Goal: Information Seeking & Learning: Learn about a topic

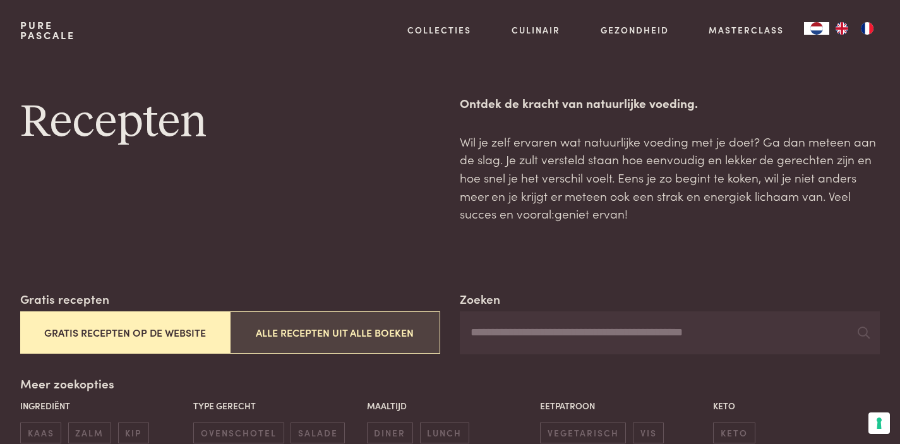
click at [357, 323] on button "Alle recepten uit alle boeken" at bounding box center [335, 332] width 210 height 42
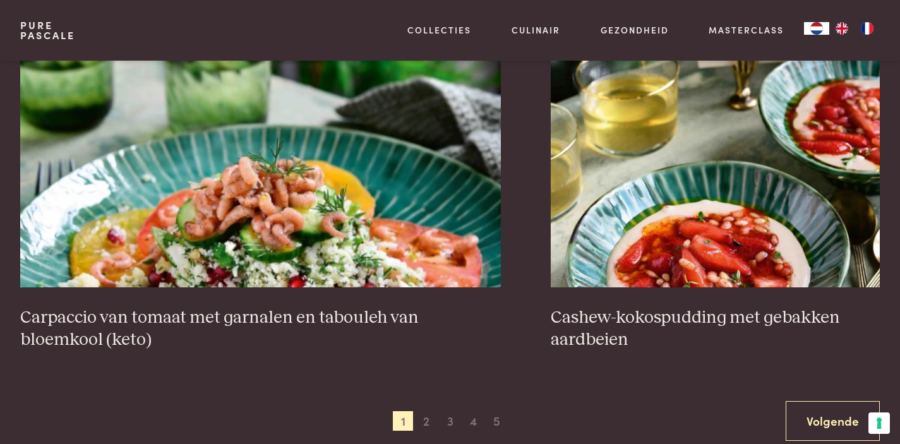
scroll to position [2353, 0]
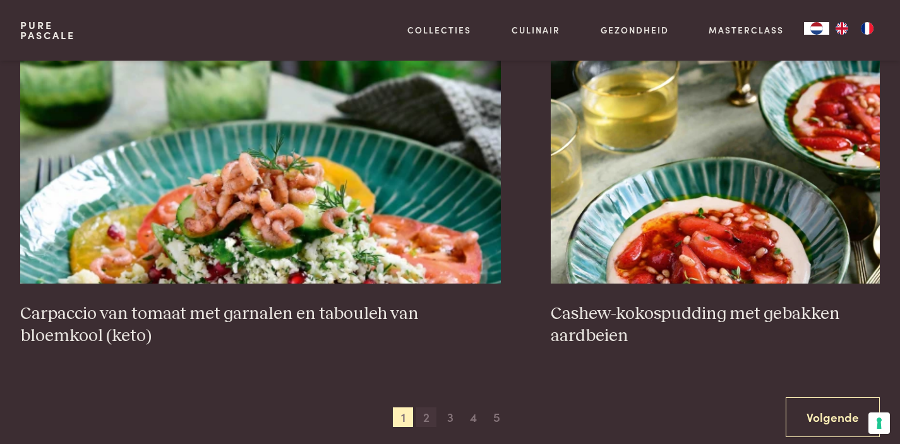
click at [423, 407] on span "2" at bounding box center [426, 417] width 20 height 20
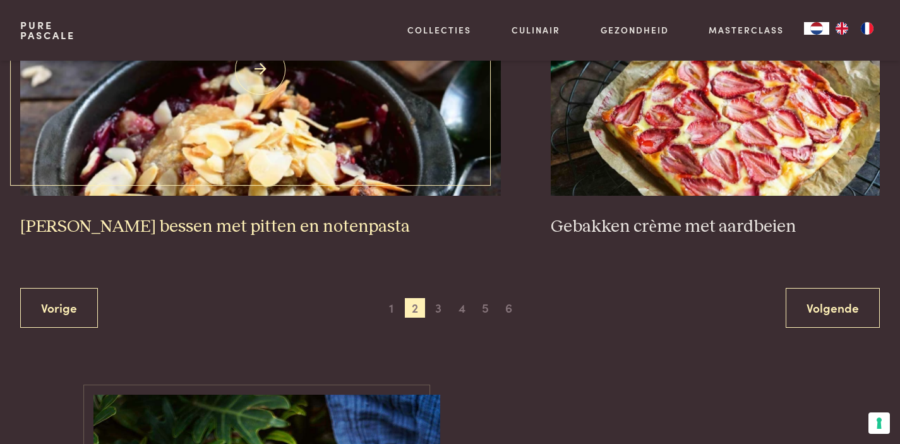
scroll to position [2470, 0]
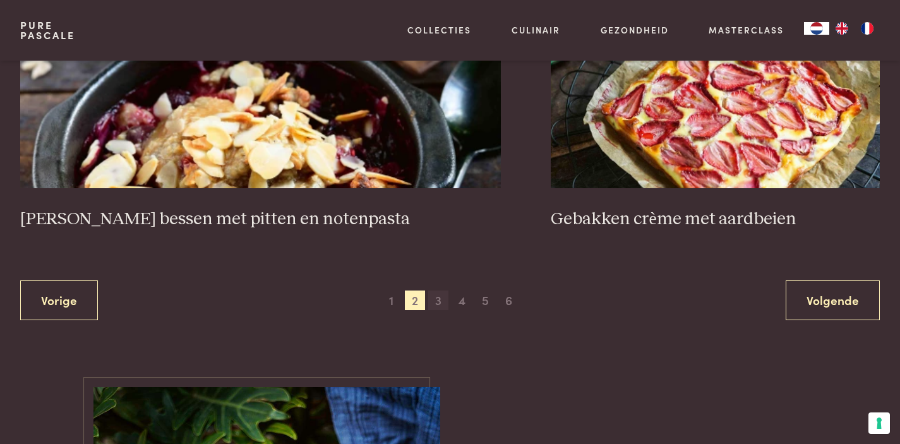
click at [433, 293] on span "3" at bounding box center [438, 301] width 20 height 20
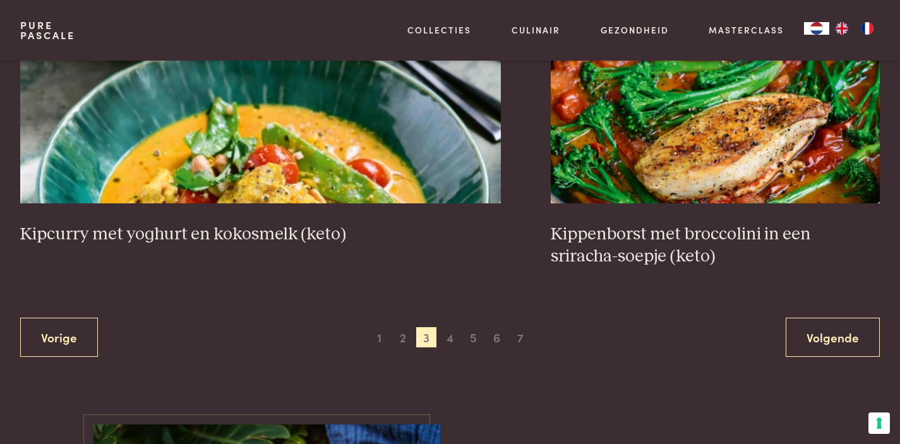
scroll to position [2459, 0]
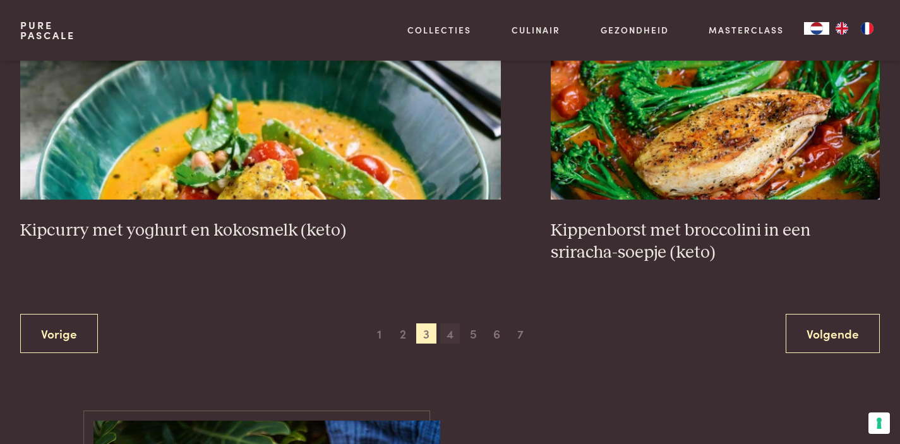
click at [452, 323] on span "4" at bounding box center [450, 333] width 20 height 20
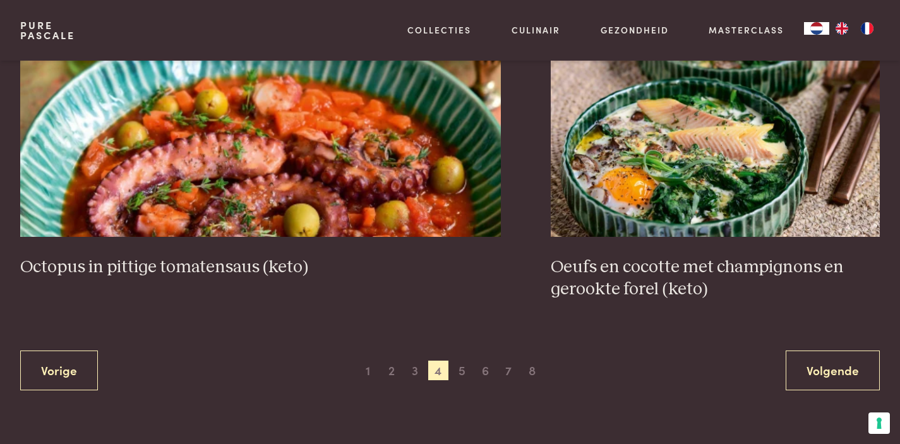
scroll to position [2404, 0]
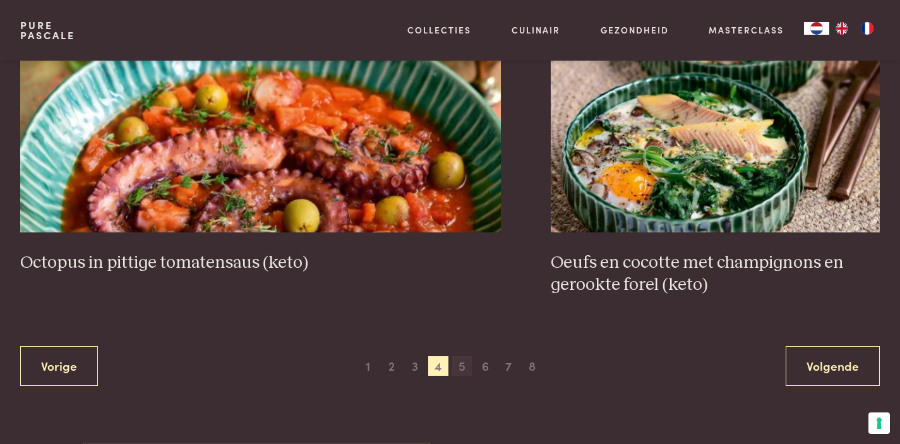
click at [462, 356] on span "5" at bounding box center [462, 366] width 20 height 20
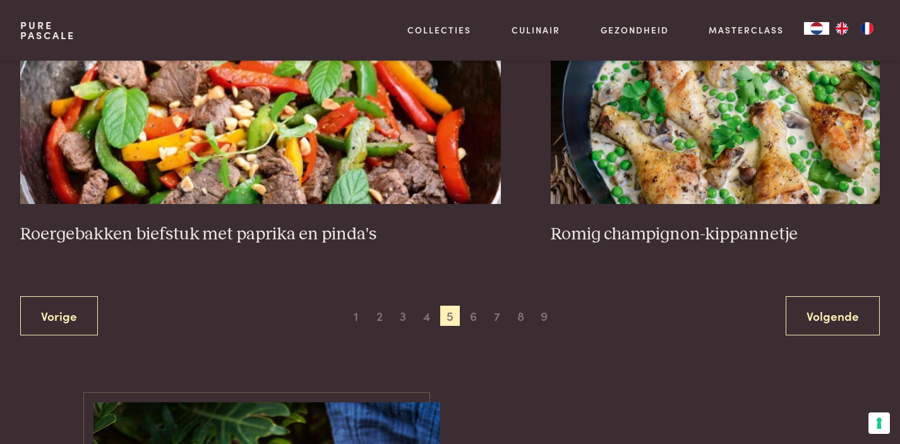
scroll to position [2433, 0]
click at [474, 305] on span "6" at bounding box center [474, 315] width 20 height 20
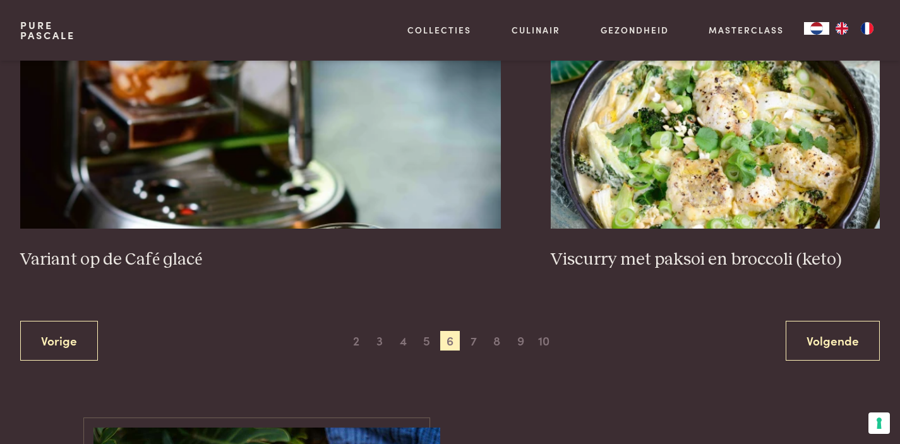
scroll to position [2438, 0]
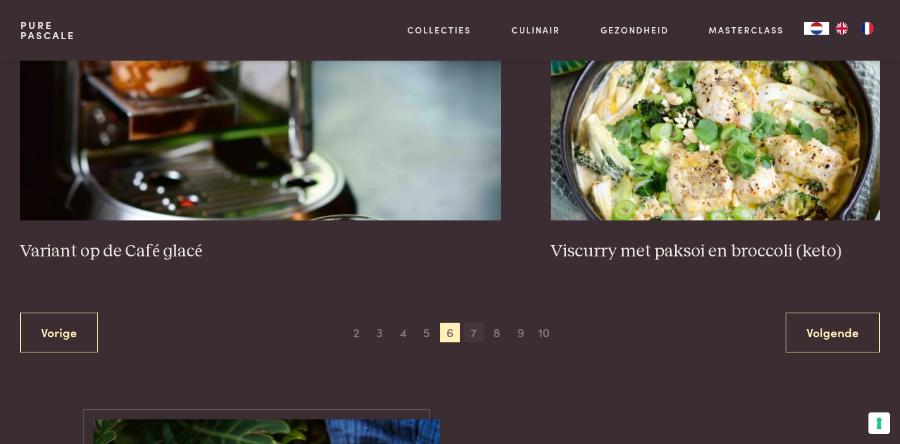
click at [474, 323] on span "7" at bounding box center [474, 333] width 20 height 20
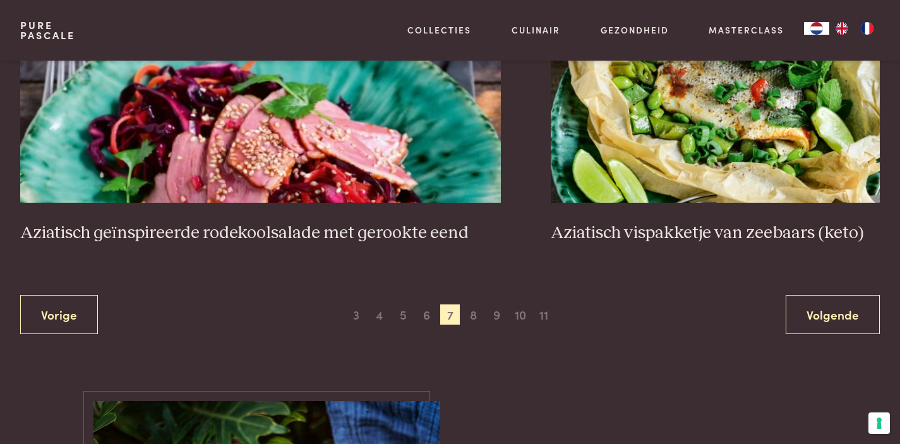
scroll to position [2394, 0]
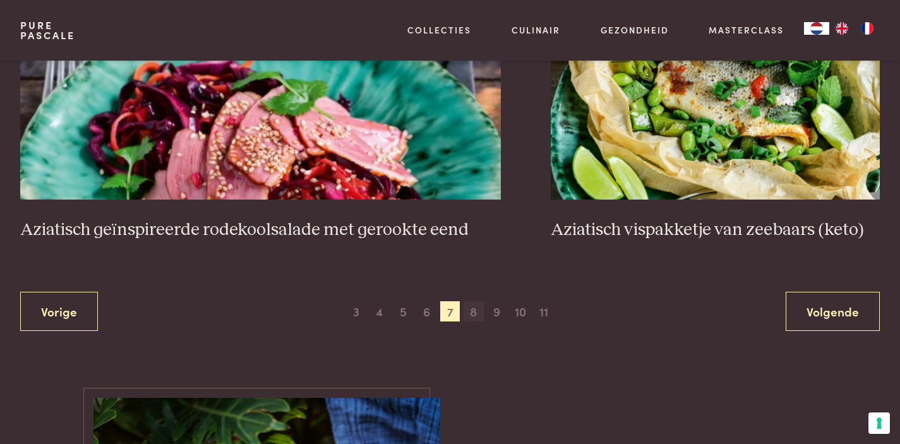
click at [474, 303] on span "8" at bounding box center [474, 311] width 20 height 20
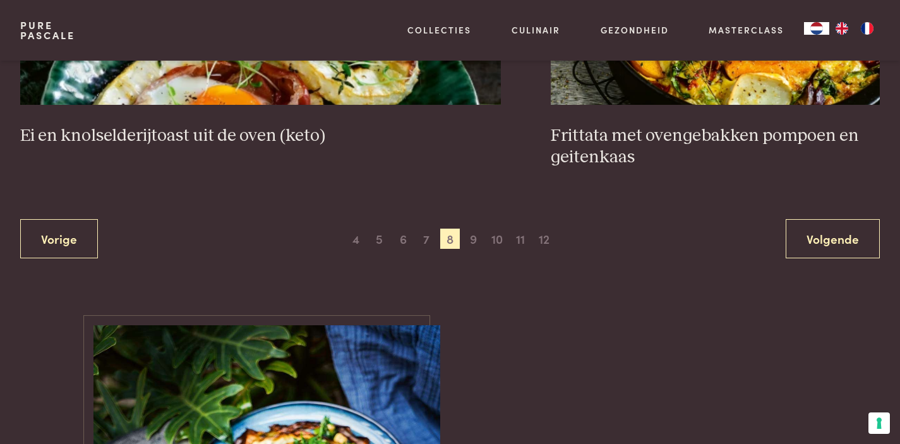
scroll to position [2519, 0]
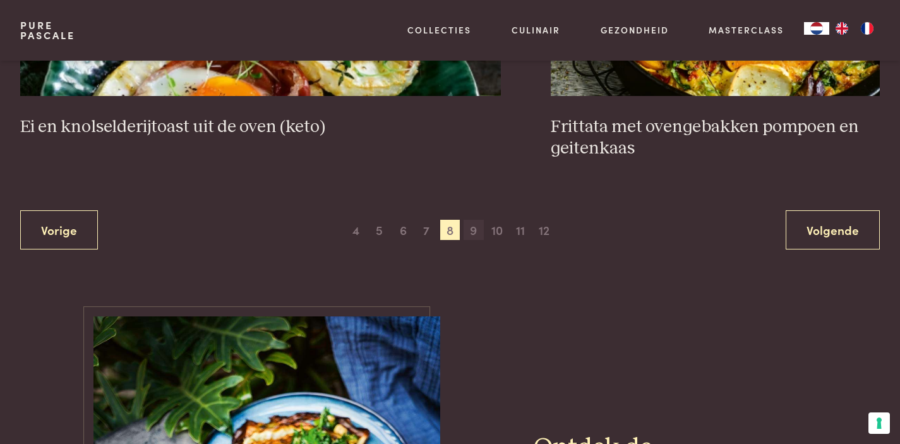
click at [473, 223] on span "9" at bounding box center [474, 230] width 20 height 20
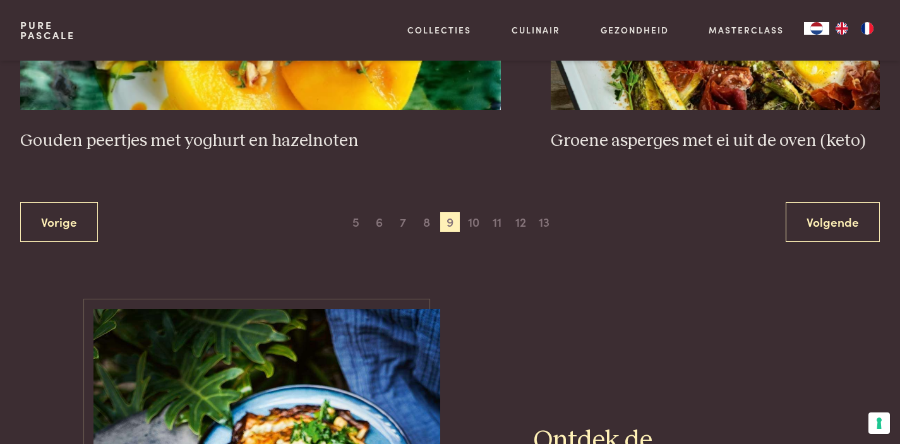
scroll to position [2550, 0]
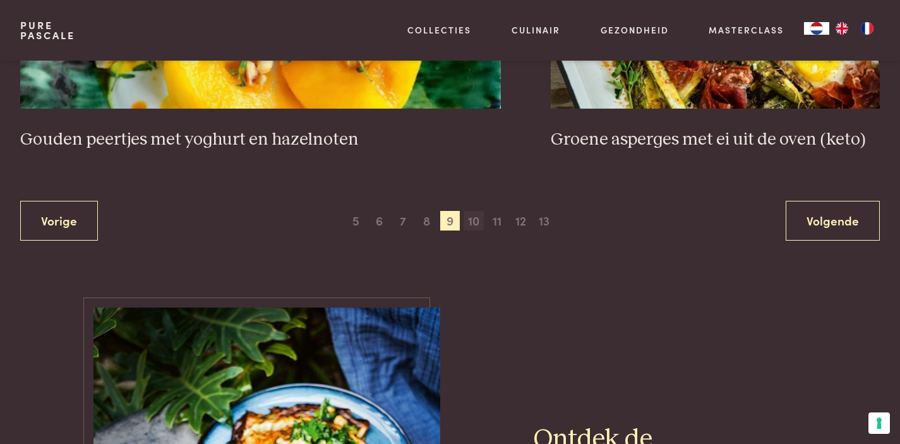
click at [474, 211] on span "10" at bounding box center [474, 221] width 20 height 20
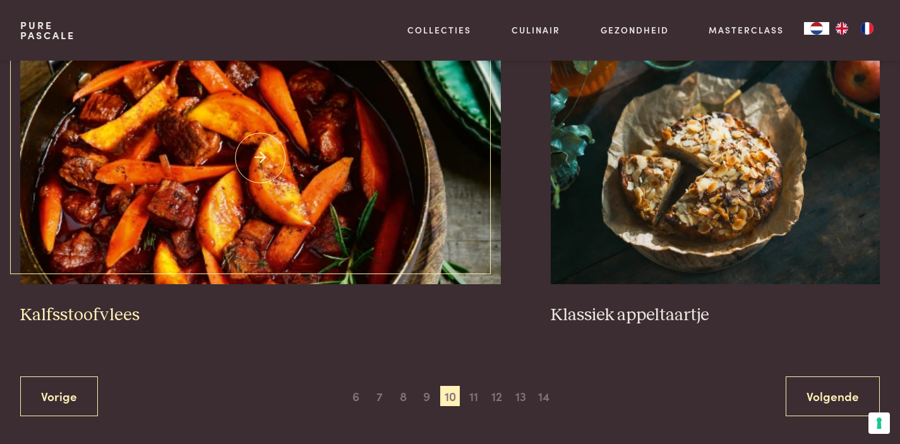
scroll to position [2334, 0]
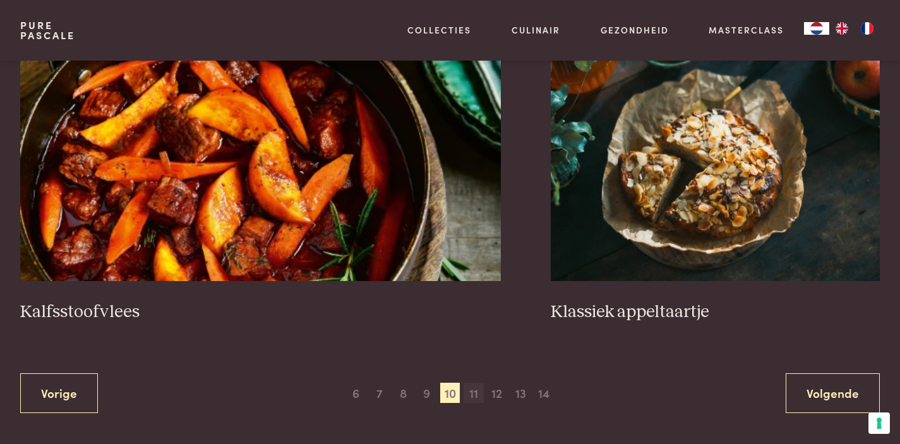
click at [474, 384] on span "11" at bounding box center [474, 393] width 20 height 20
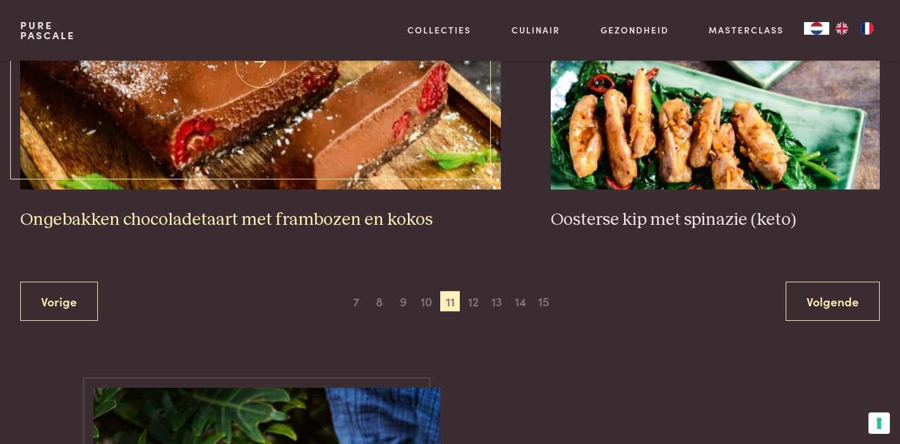
scroll to position [2406, 0]
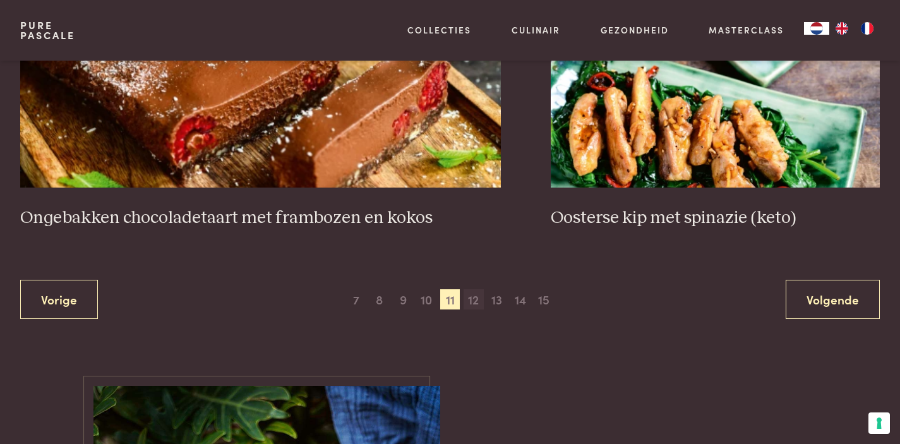
click at [476, 289] on span "12" at bounding box center [474, 299] width 20 height 20
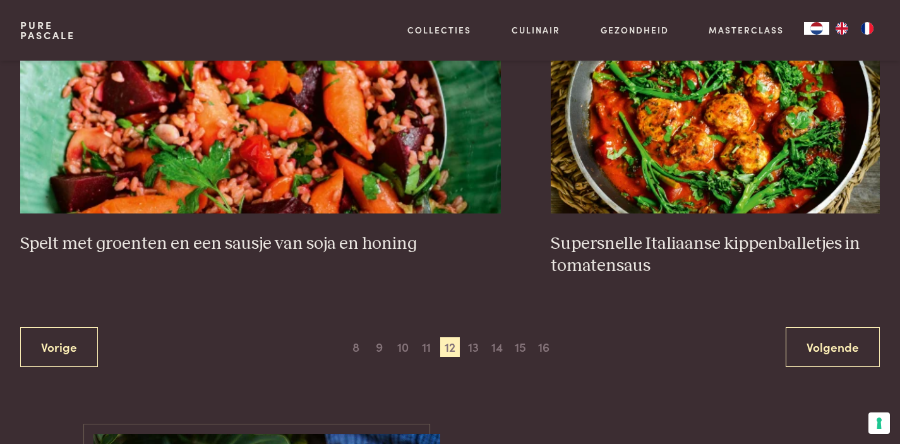
scroll to position [2431, 0]
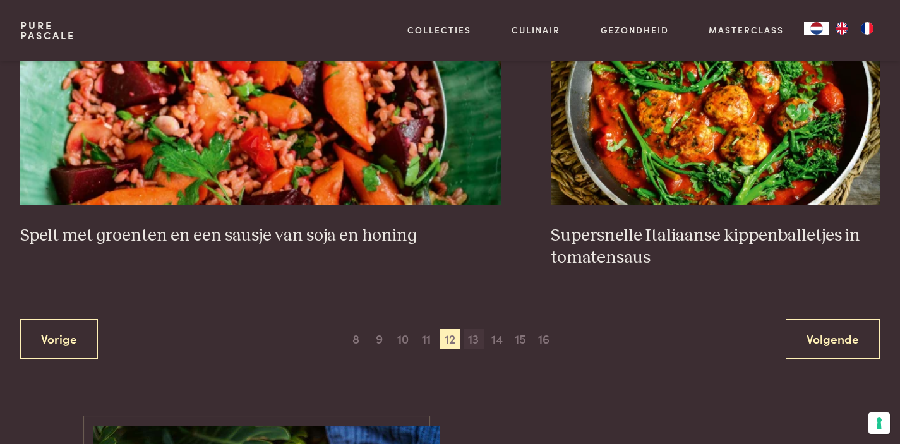
click at [478, 329] on span "13" at bounding box center [474, 339] width 20 height 20
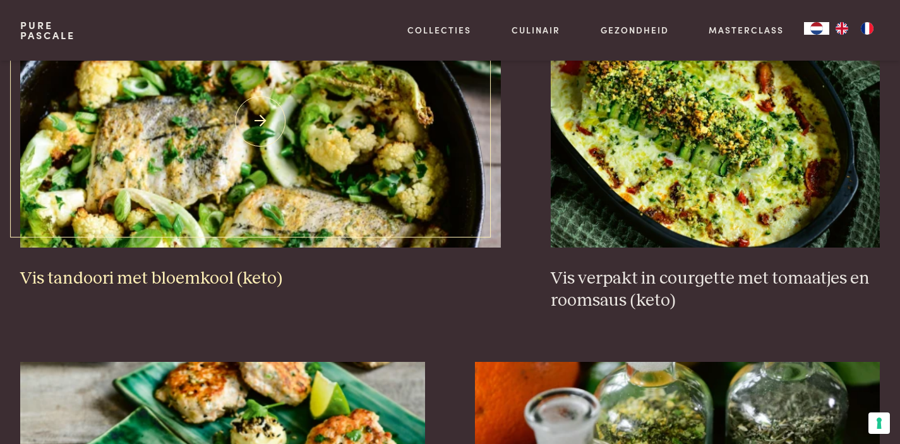
scroll to position [1313, 0]
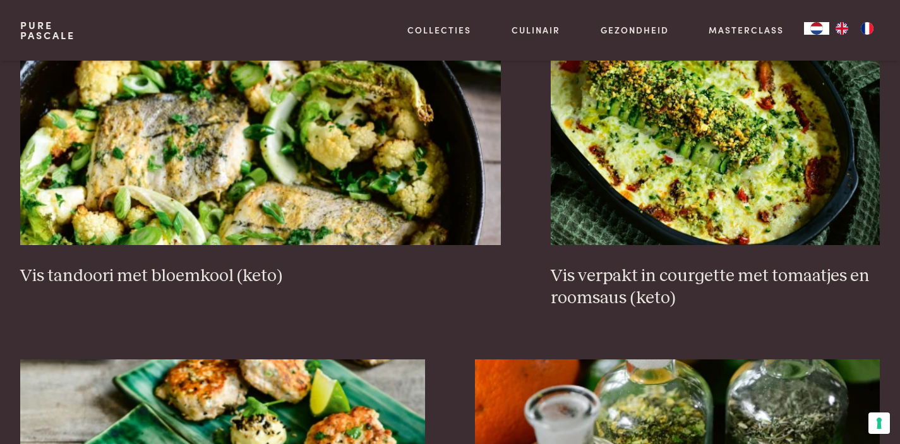
click at [478, 328] on div "Vegan citroenmousse Verrassend ontbijt met sinaasappel Verrassende courgettepak…" at bounding box center [450, 390] width 860 height 2174
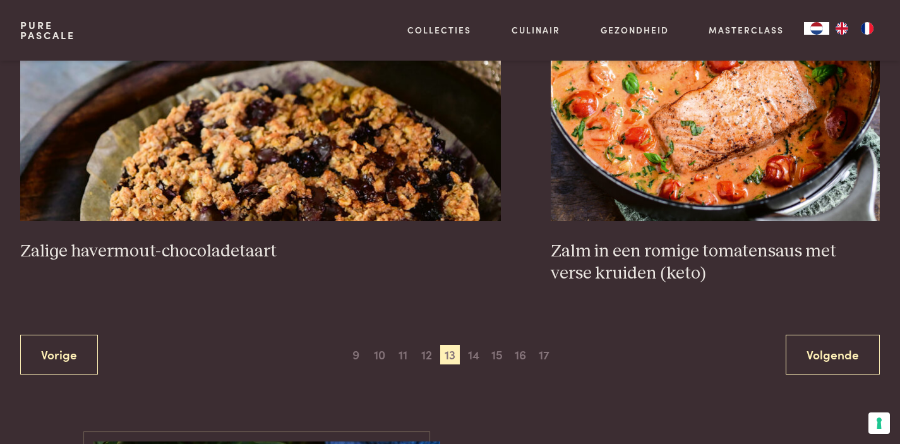
scroll to position [2416, 0]
click at [474, 344] on span "14" at bounding box center [474, 354] width 20 height 20
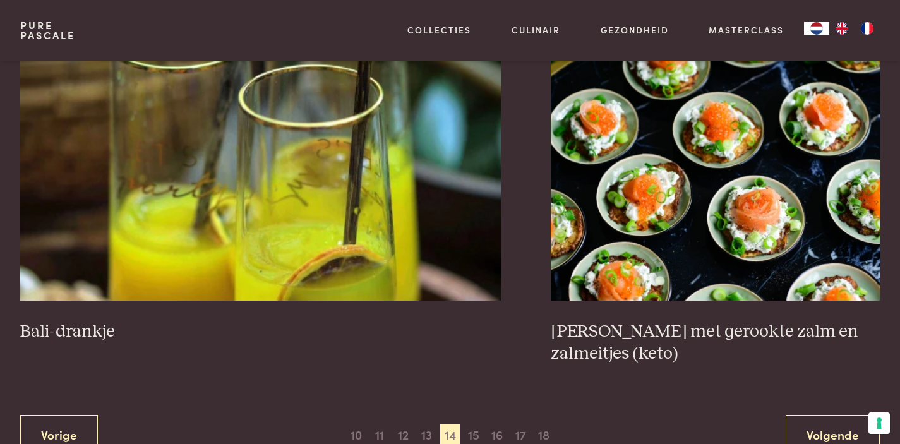
scroll to position [2359, 0]
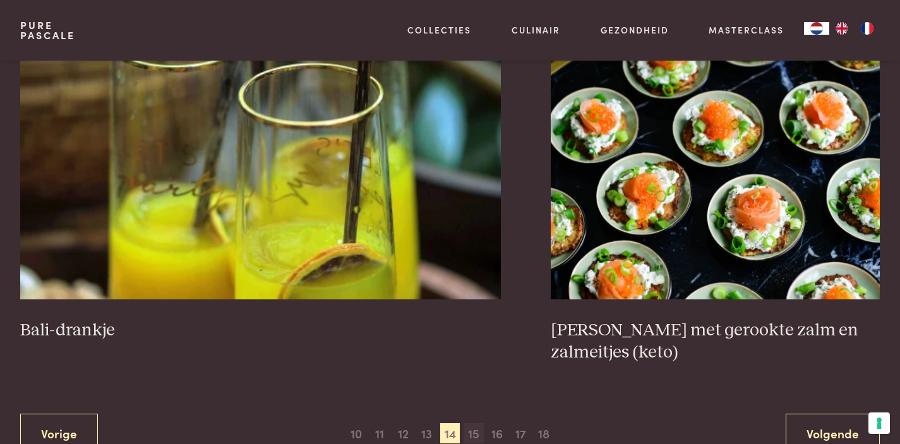
click at [476, 423] on span "15" at bounding box center [474, 433] width 20 height 20
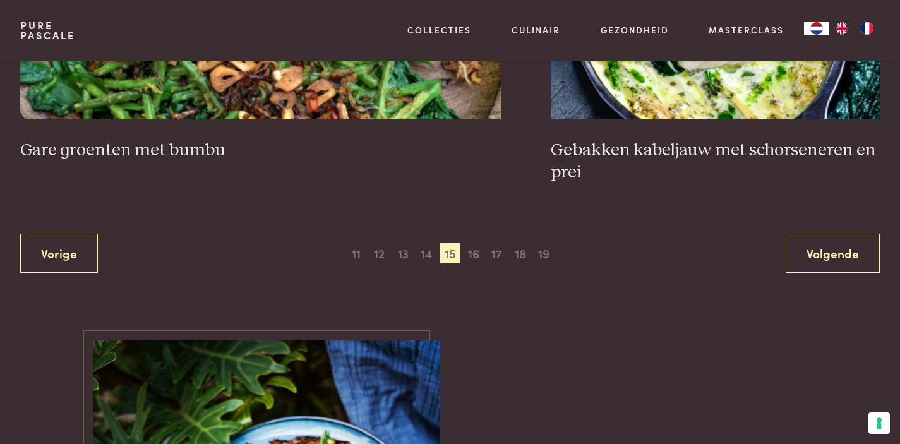
scroll to position [2539, 0]
click at [477, 243] on span "16" at bounding box center [474, 253] width 20 height 20
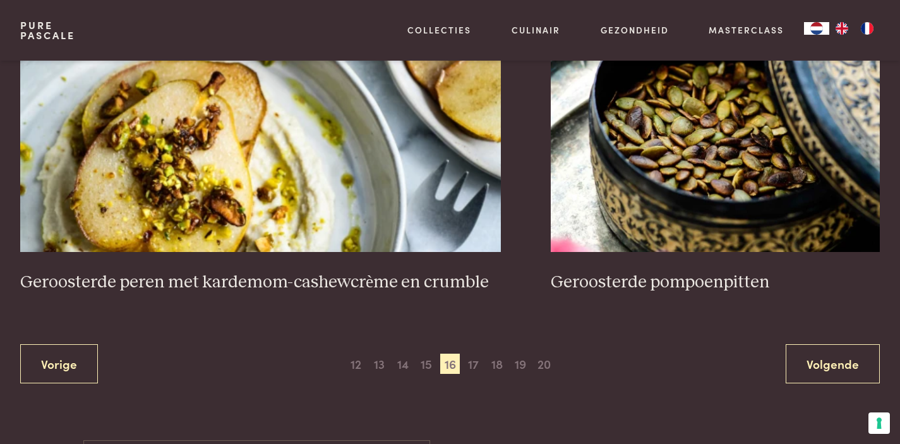
scroll to position [2387, 0]
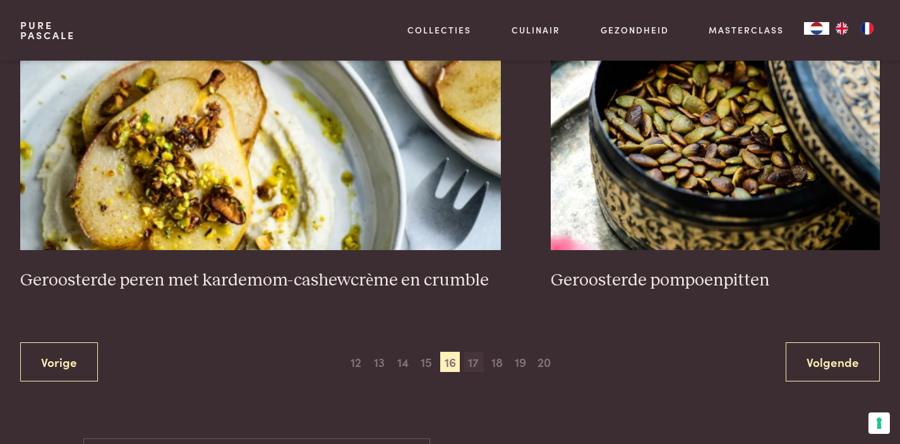
click at [472, 352] on span "17" at bounding box center [474, 362] width 20 height 20
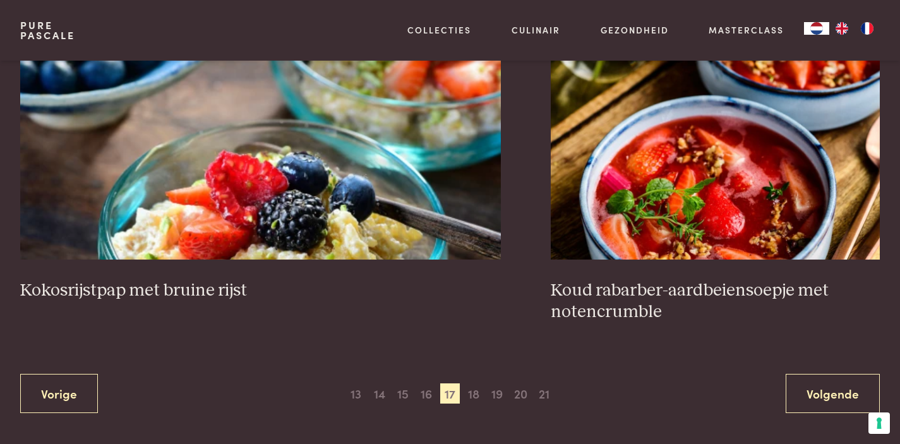
scroll to position [2349, 0]
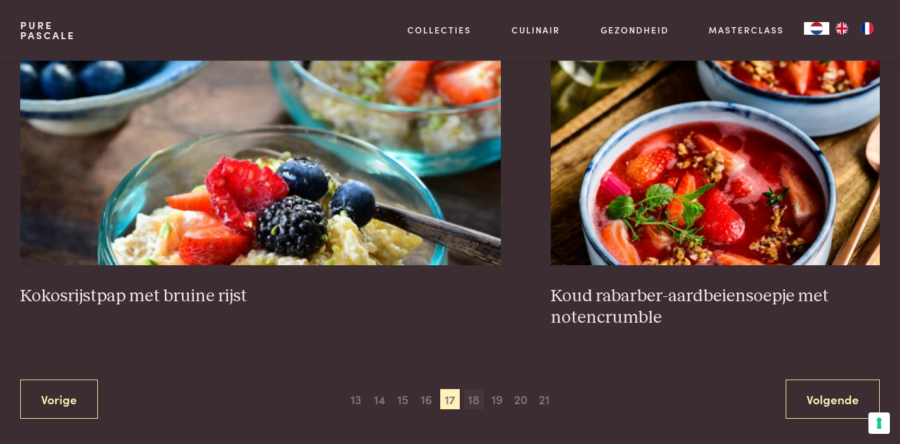
click at [474, 389] on span "18" at bounding box center [474, 399] width 20 height 20
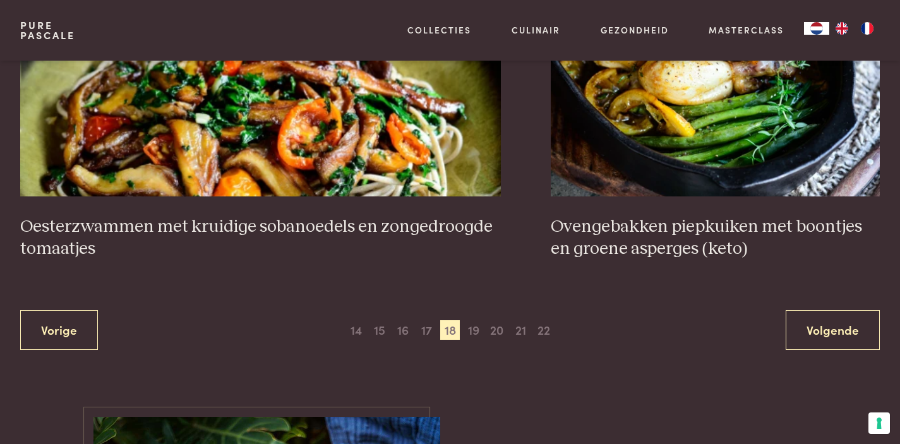
scroll to position [2441, 0]
click at [473, 320] on span "19" at bounding box center [474, 330] width 20 height 20
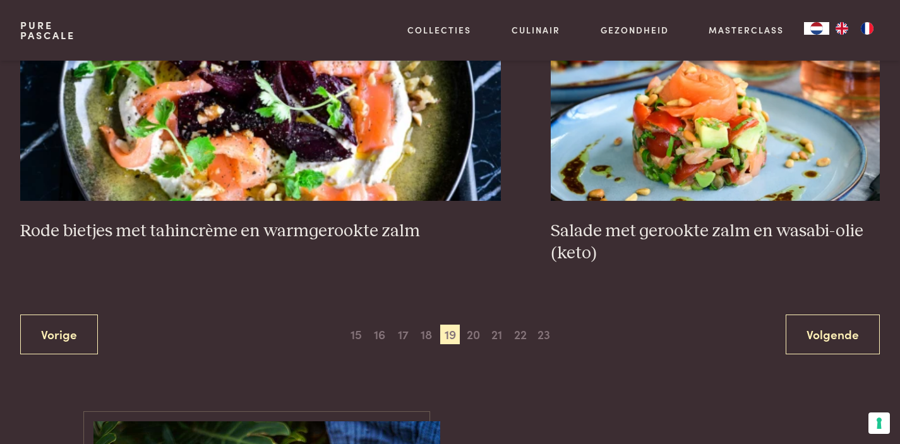
scroll to position [2438, 0]
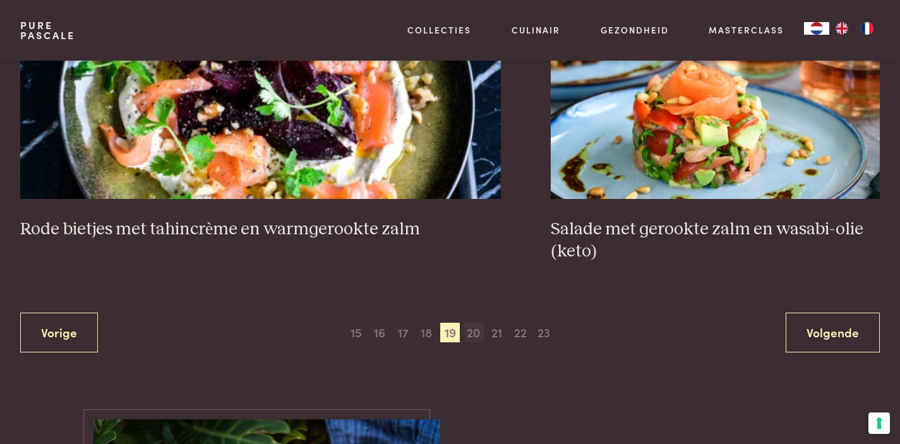
click at [474, 323] on span "20" at bounding box center [474, 333] width 20 height 20
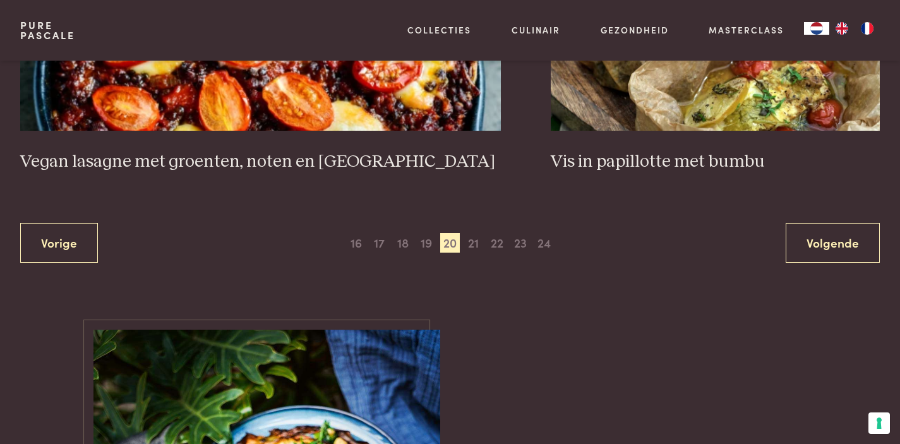
scroll to position [2519, 0]
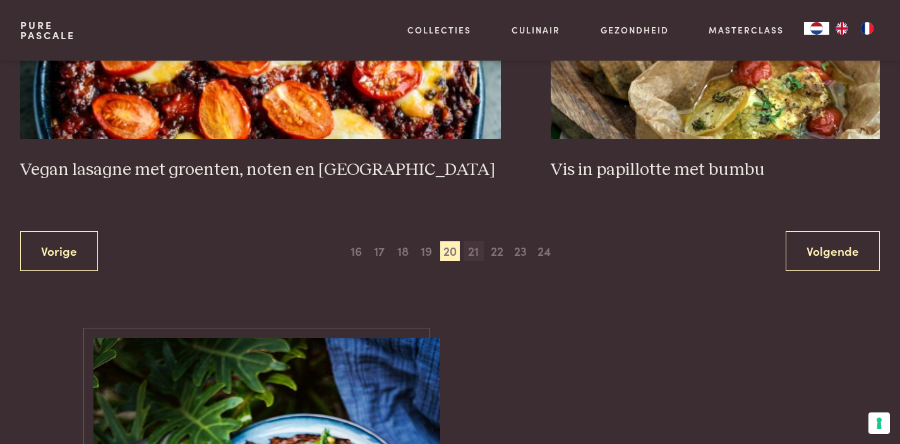
click at [476, 241] on span "21" at bounding box center [474, 251] width 20 height 20
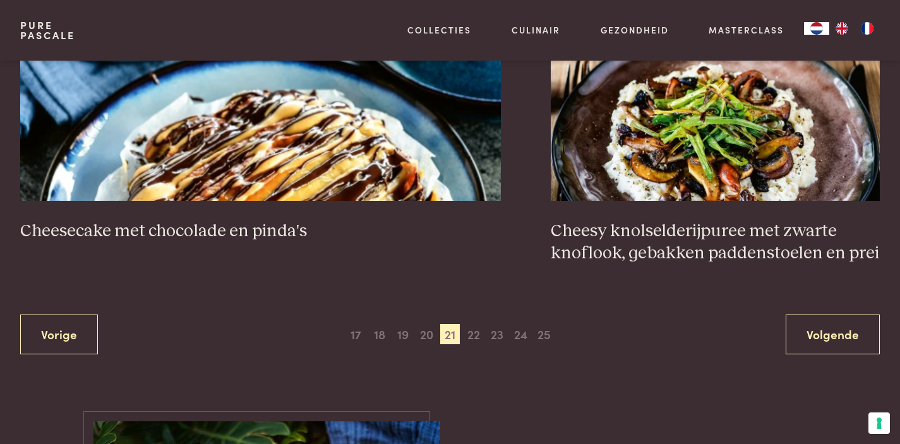
scroll to position [2395, 0]
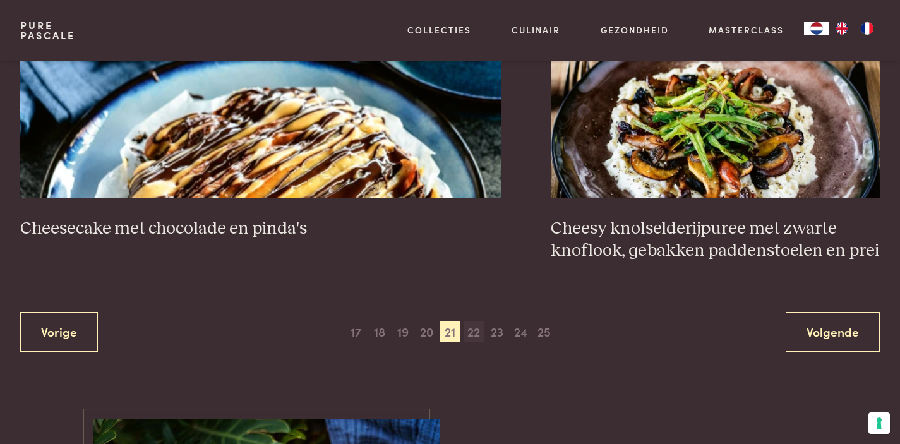
click at [477, 321] on span "22" at bounding box center [474, 331] width 20 height 20
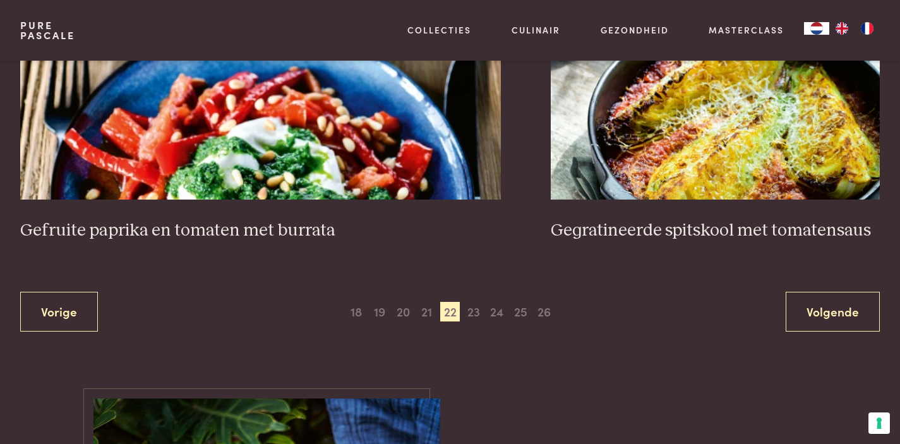
scroll to position [2460, 0]
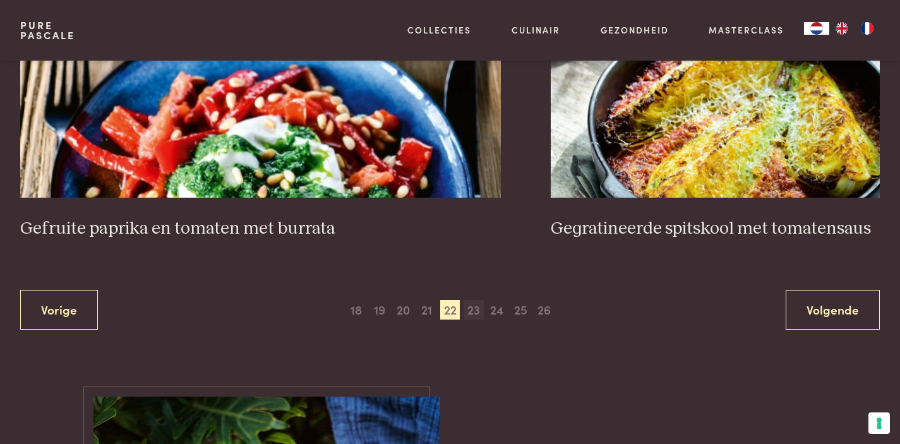
click at [474, 301] on span "23" at bounding box center [474, 310] width 20 height 20
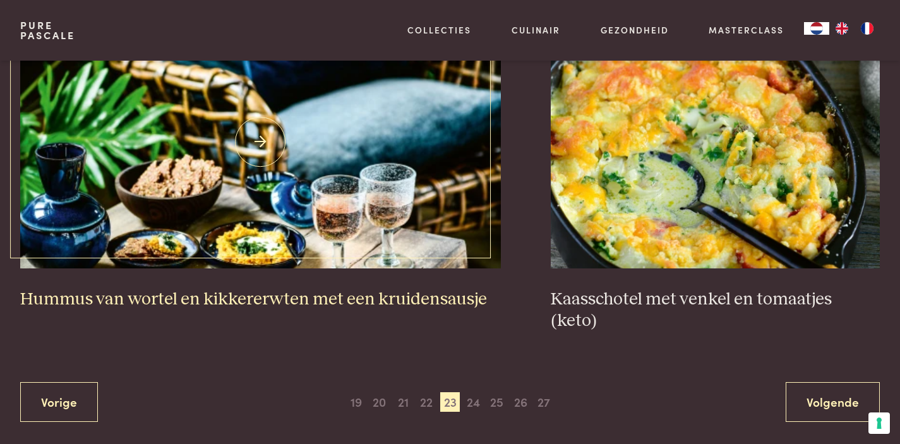
scroll to position [2412, 0]
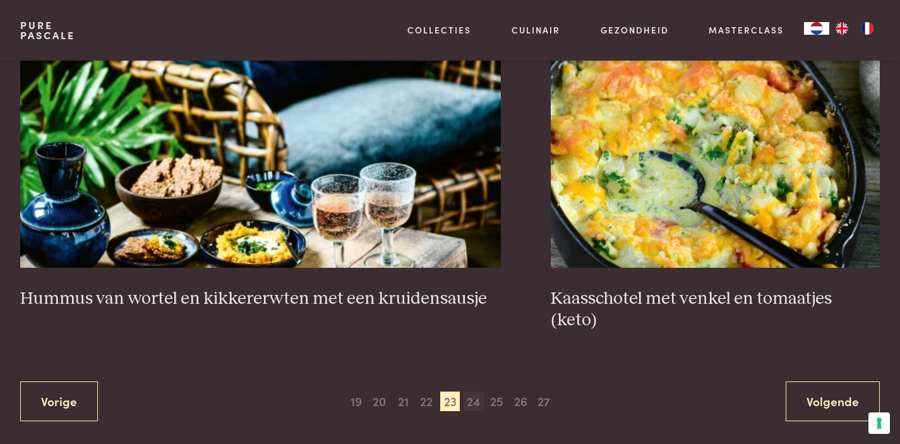
click at [476, 392] on span "24" at bounding box center [474, 402] width 20 height 20
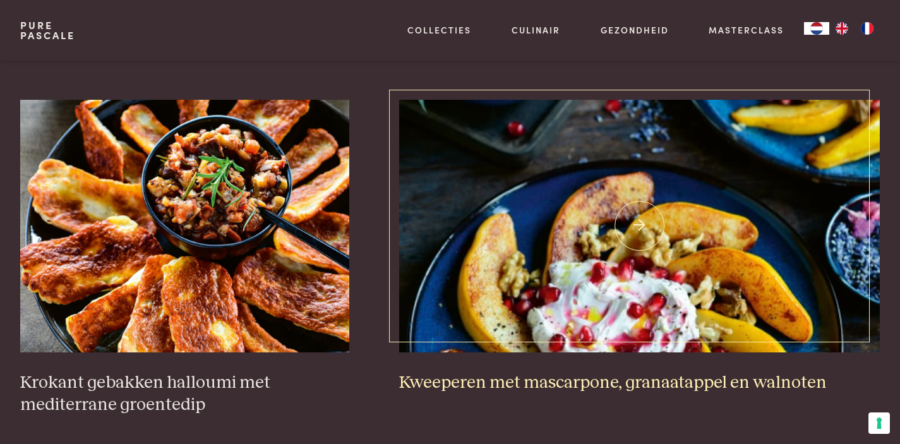
scroll to position [1980, 0]
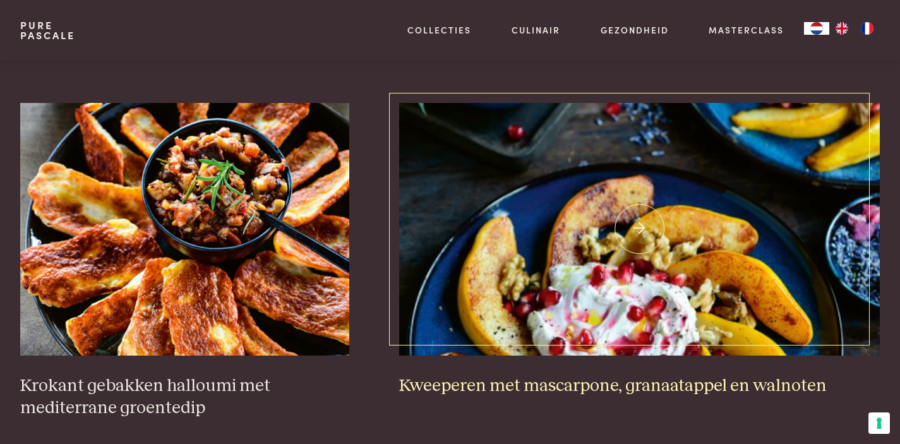
click at [573, 147] on img at bounding box center [639, 229] width 481 height 253
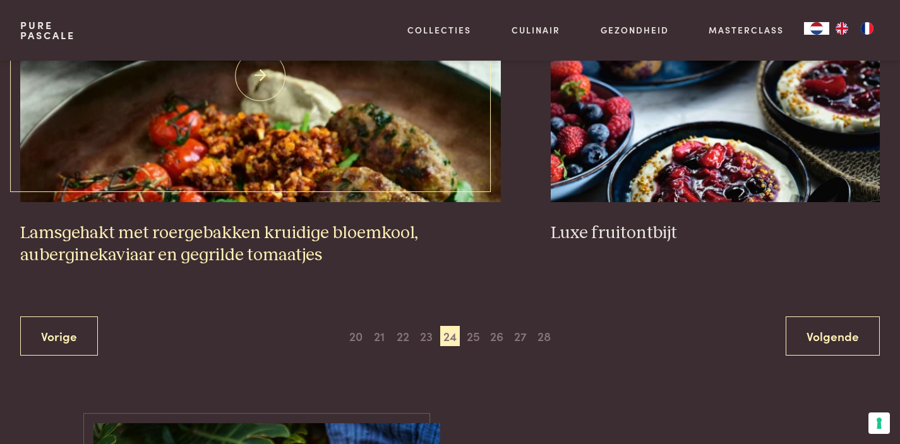
scroll to position [2500, 0]
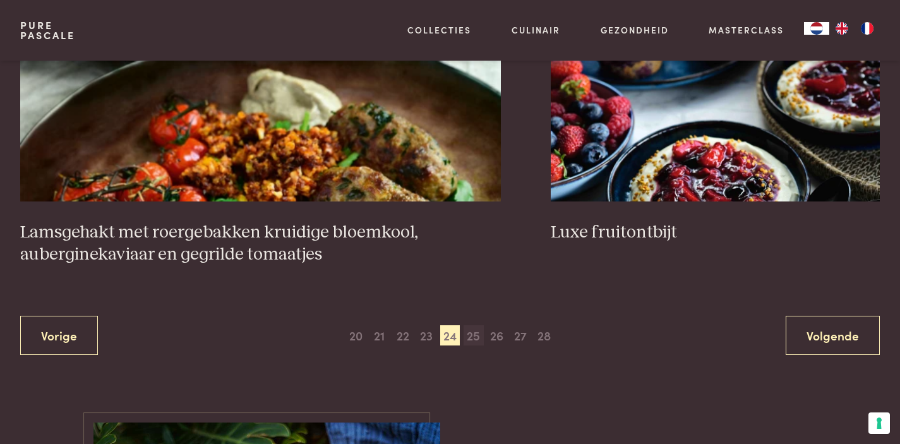
click at [479, 325] on span "25" at bounding box center [474, 335] width 20 height 20
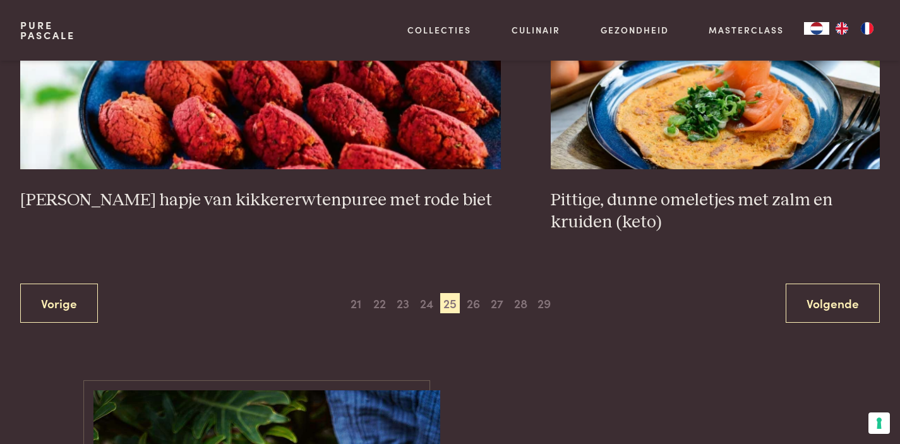
scroll to position [2490, 0]
click at [477, 292] on span "26" at bounding box center [474, 302] width 20 height 20
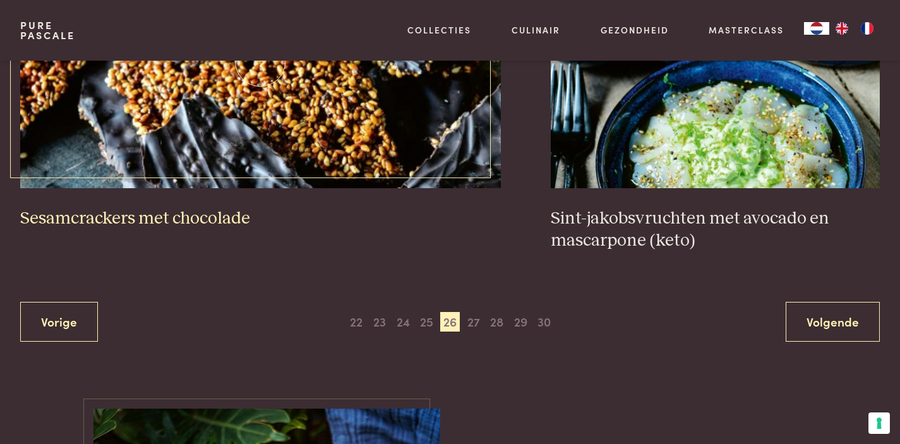
scroll to position [2450, 0]
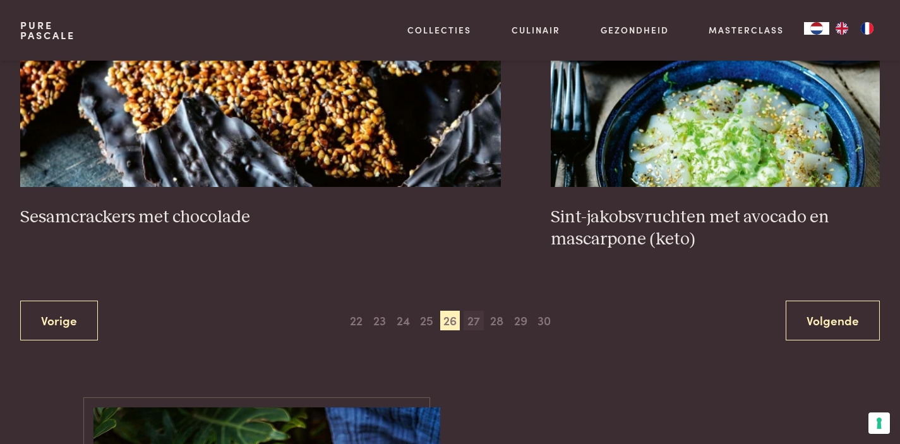
click at [474, 311] on span "27" at bounding box center [474, 321] width 20 height 20
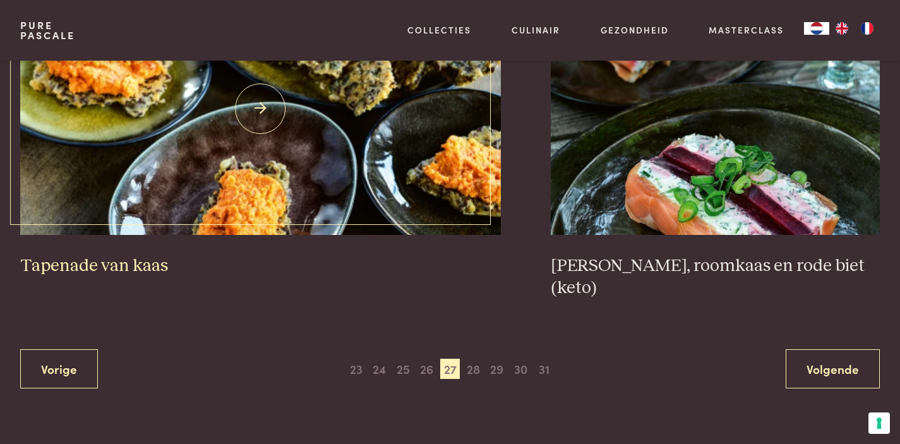
scroll to position [2424, 0]
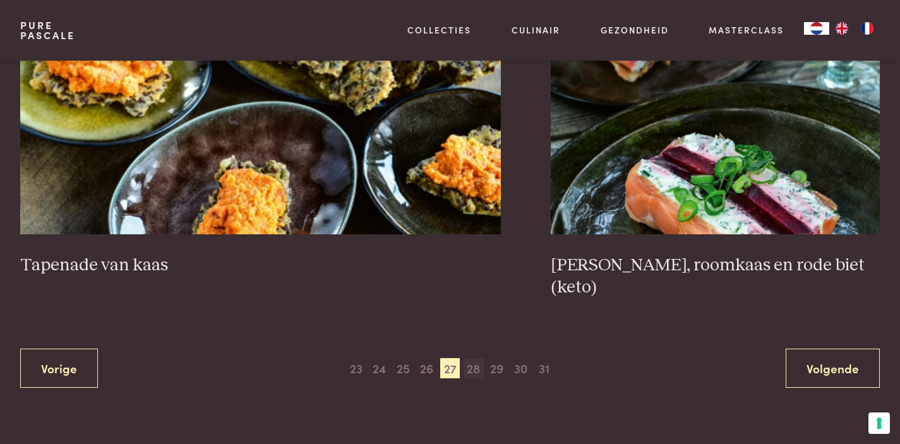
click at [470, 358] on span "28" at bounding box center [474, 368] width 20 height 20
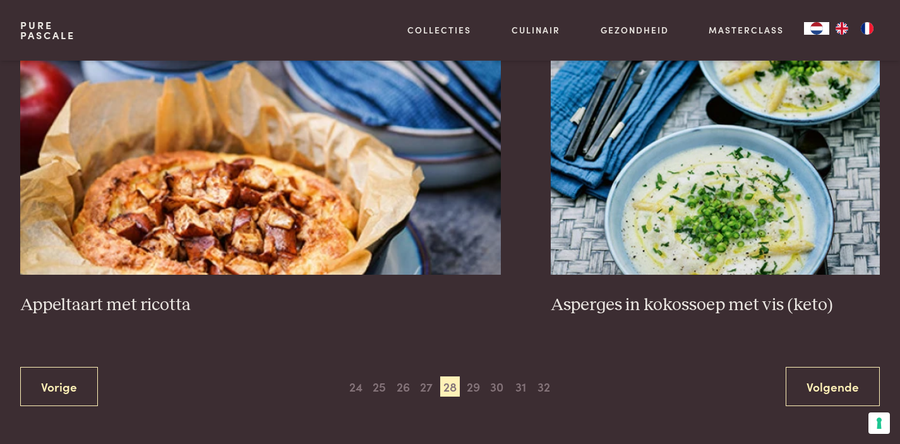
scroll to position [2364, 0]
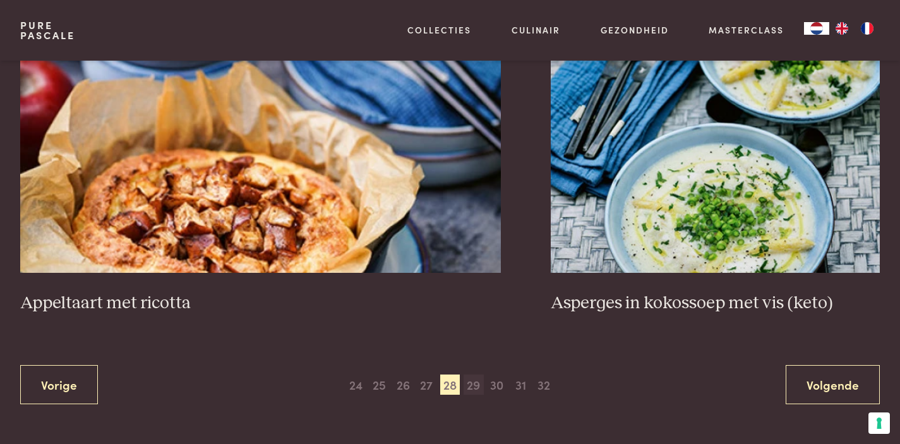
click at [470, 375] on span "29" at bounding box center [474, 385] width 20 height 20
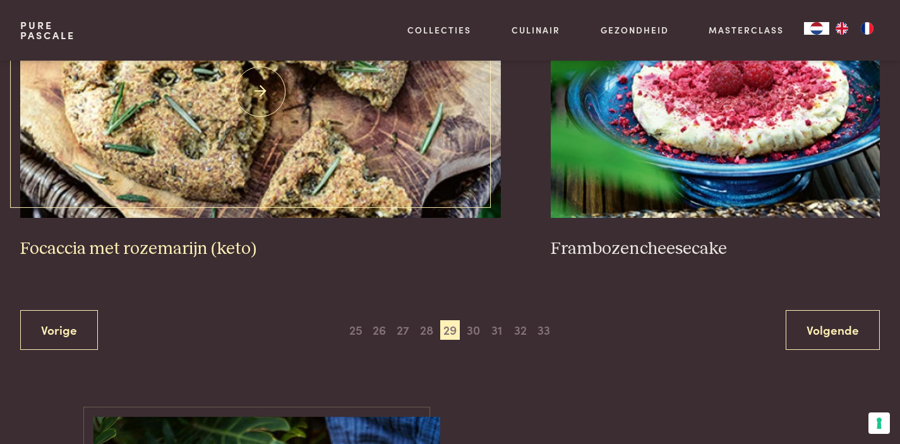
scroll to position [2484, 0]
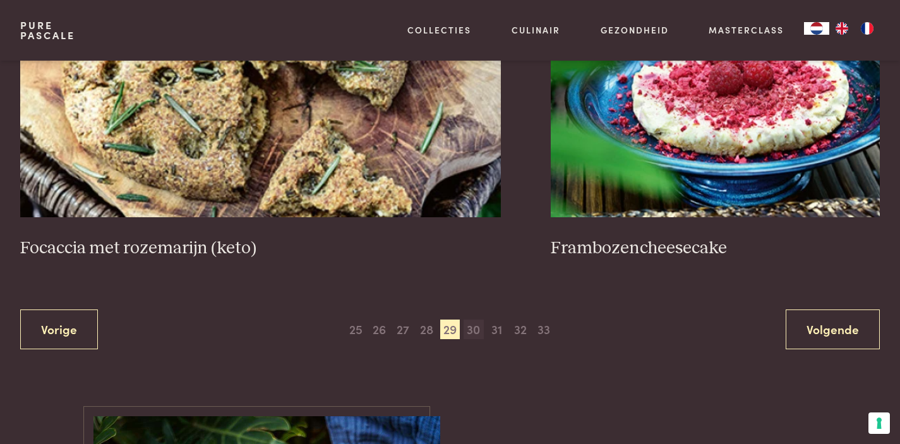
click at [477, 320] on span "30" at bounding box center [474, 330] width 20 height 20
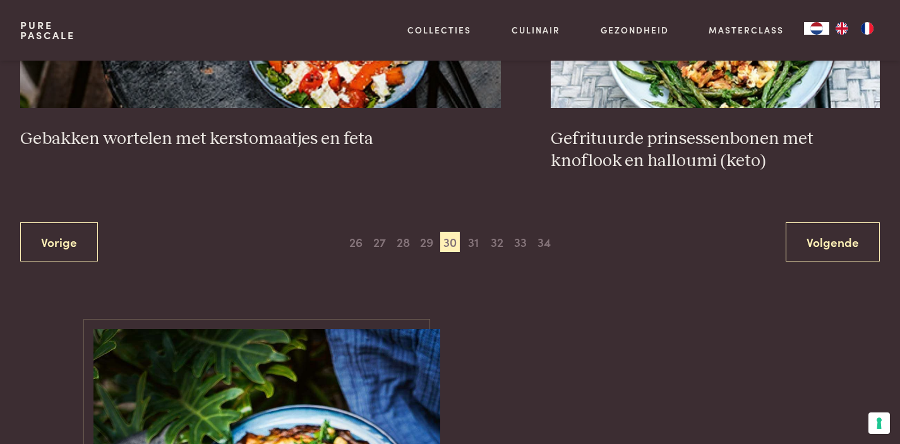
scroll to position [2558, 0]
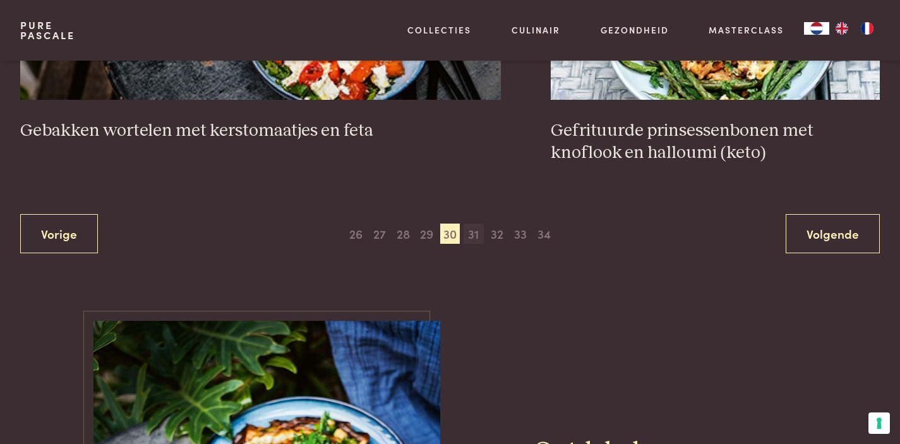
click at [476, 224] on span "31" at bounding box center [474, 234] width 20 height 20
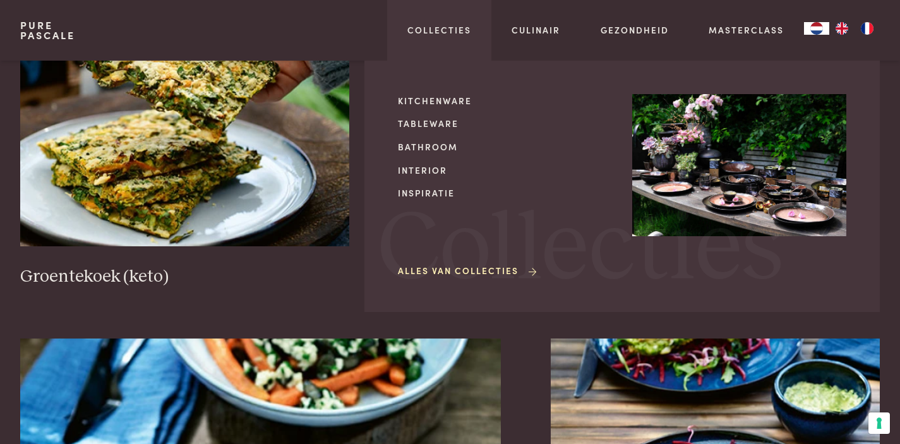
scroll to position [2088, 0]
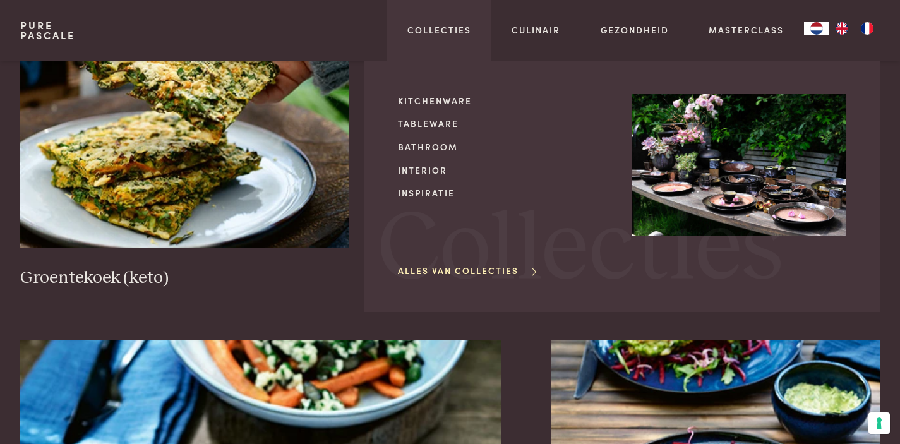
scroll to position [1220, 0]
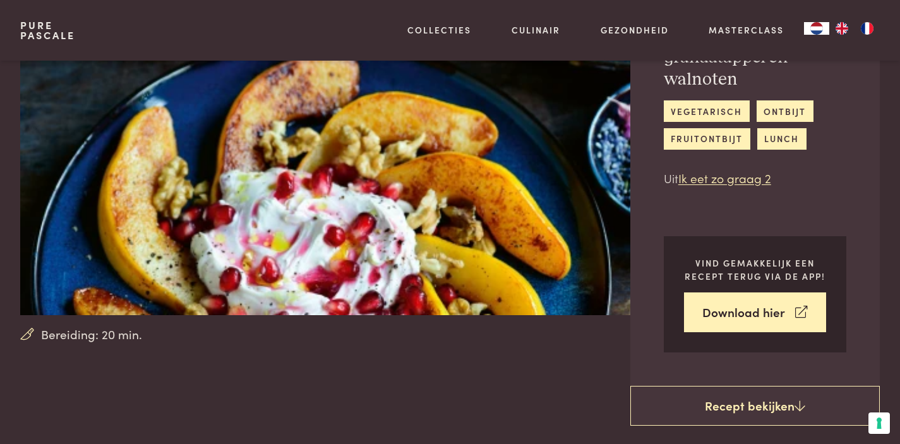
scroll to position [134, 0]
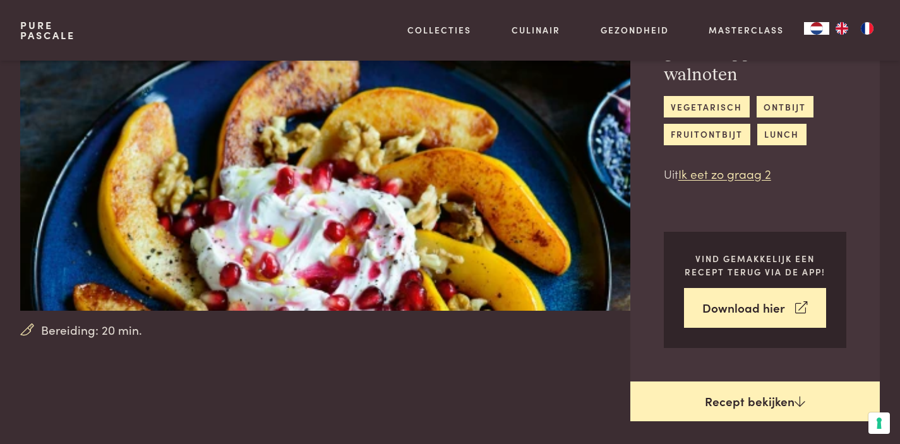
click at [794, 395] on icon at bounding box center [799, 401] width 11 height 12
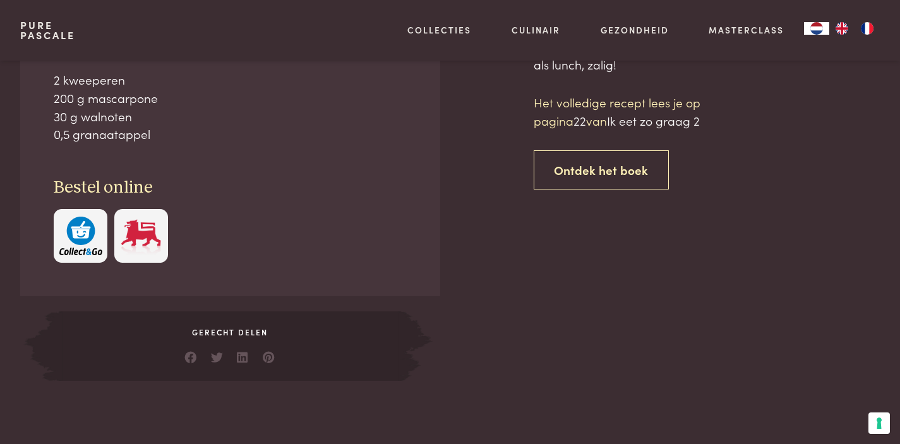
scroll to position [617, 0]
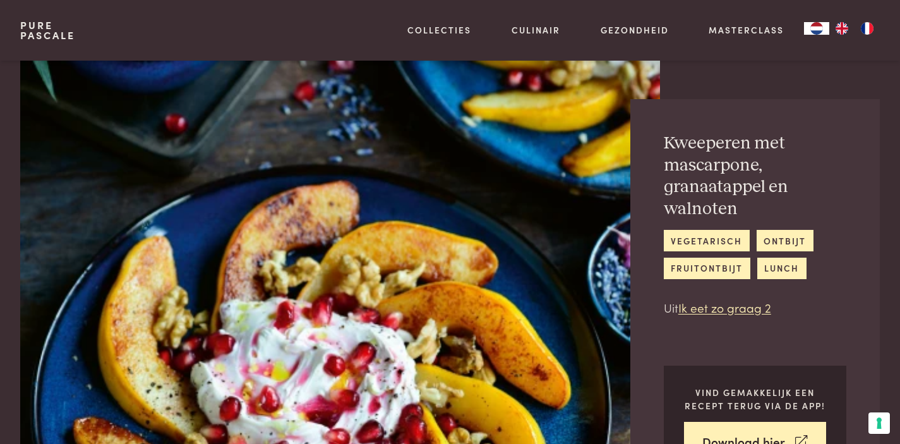
scroll to position [617, 0]
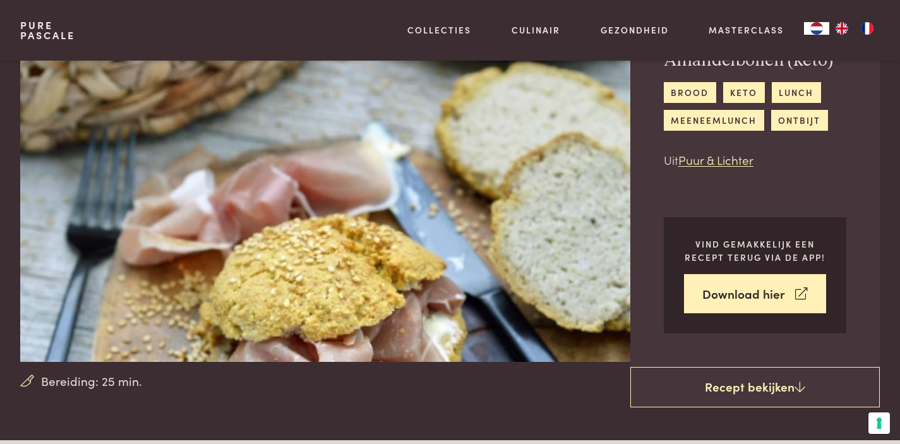
scroll to position [83, 0]
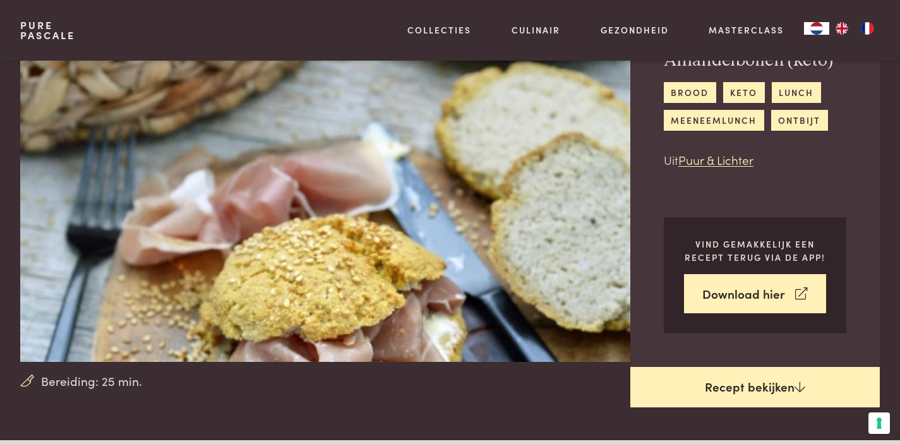
click at [782, 380] on link "Recept bekijken" at bounding box center [755, 387] width 250 height 40
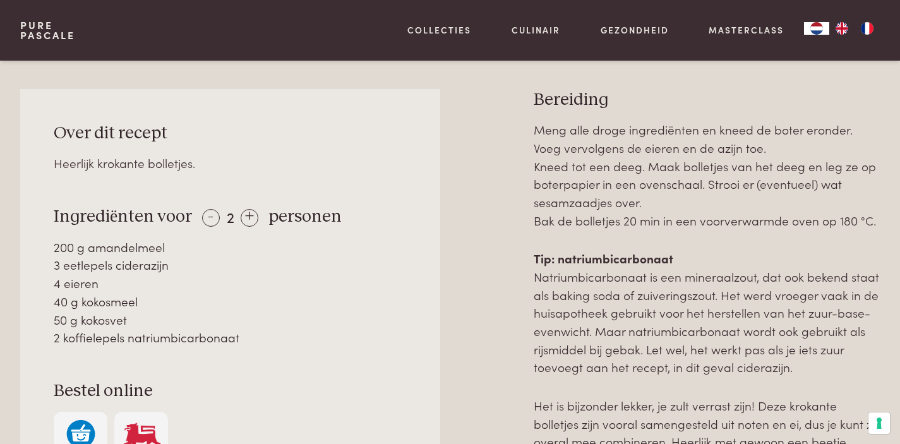
scroll to position [519, 0]
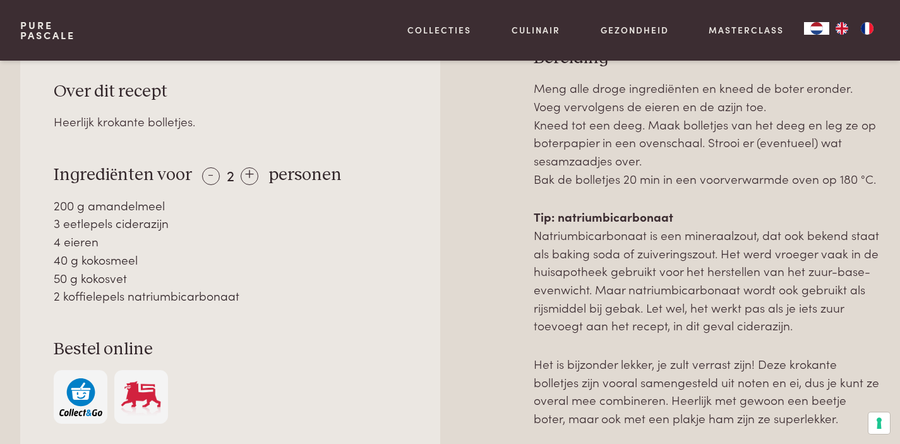
click at [782, 380] on p "Het is bijzonder lekker, je zult verrast zijn! Deze krokante bolletjes zijn voo…" at bounding box center [707, 391] width 347 height 73
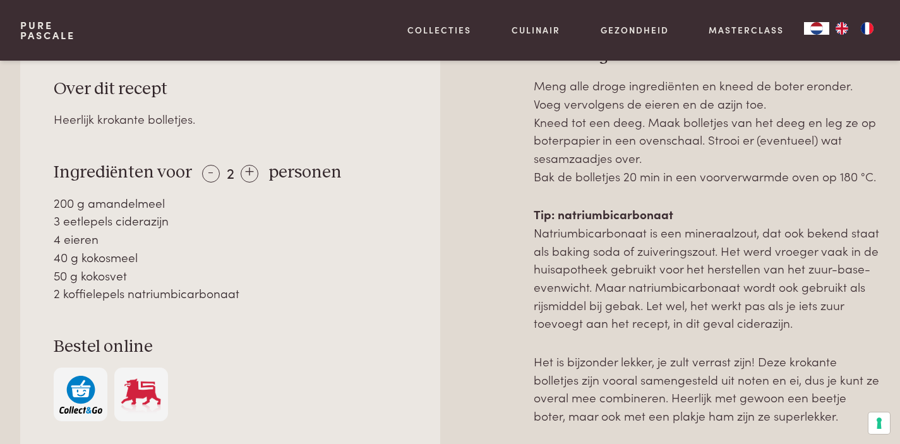
scroll to position [561, 0]
